Goal: Transaction & Acquisition: Download file/media

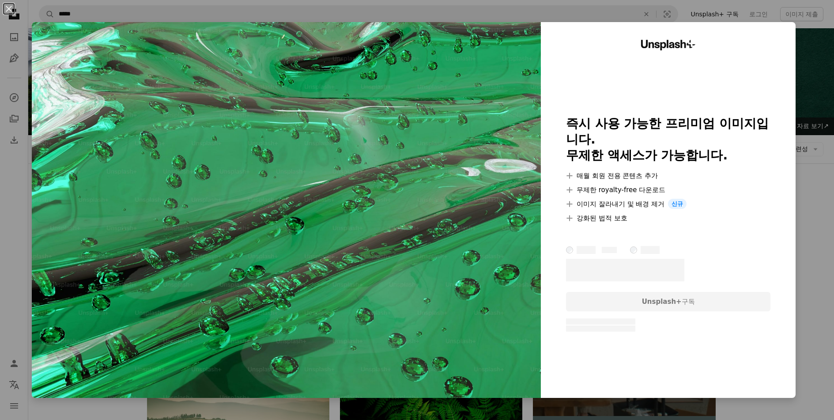
scroll to position [1623, 0]
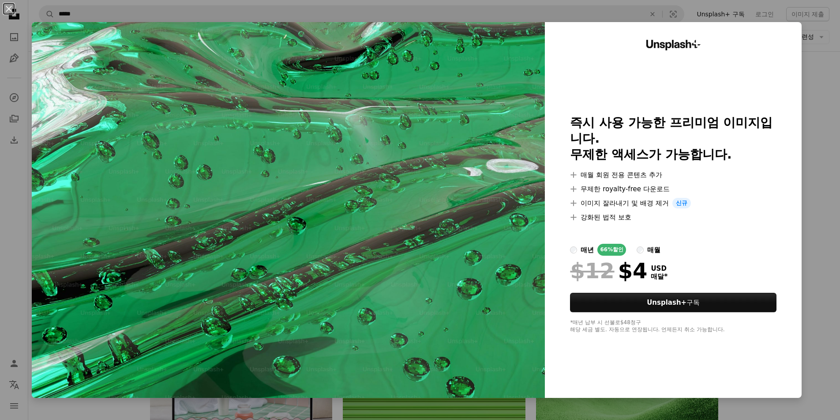
click at [814, 27] on div "An X shape Unsplash+ 즉시 사용 가능한 프리미엄 이미지입니다. 무제한 액세스가 가능합니다. A plus sign 매월 회원 전…" at bounding box center [420, 210] width 840 height 420
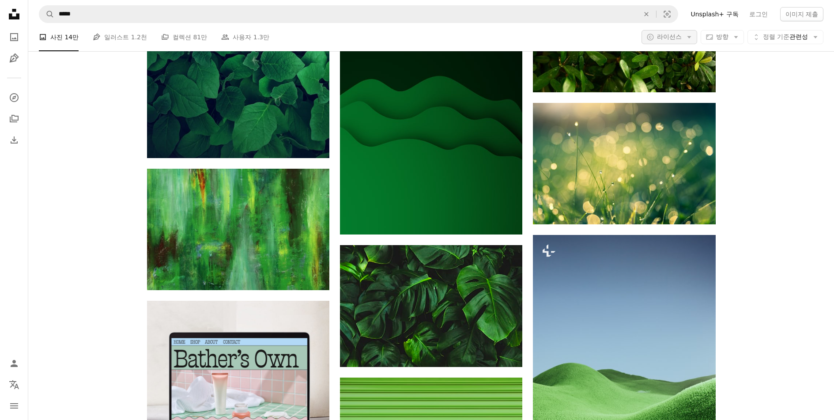
click at [670, 38] on span "라이선스" at bounding box center [669, 36] width 25 height 7
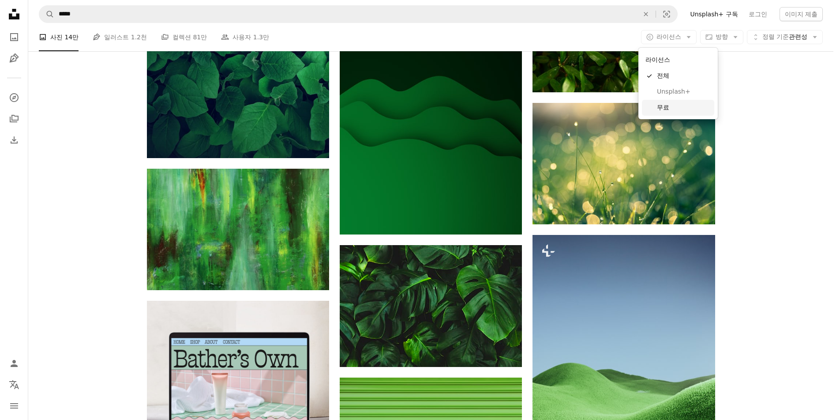
click at [667, 108] on span "무료" at bounding box center [684, 107] width 54 height 9
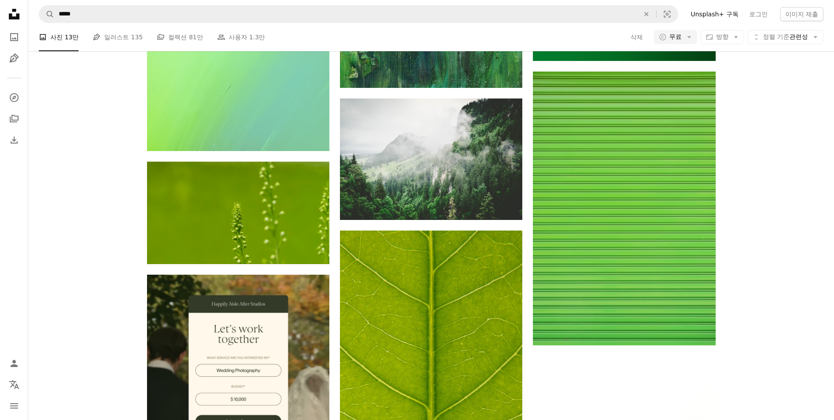
scroll to position [5428, 0]
